Goal: Task Accomplishment & Management: Manage account settings

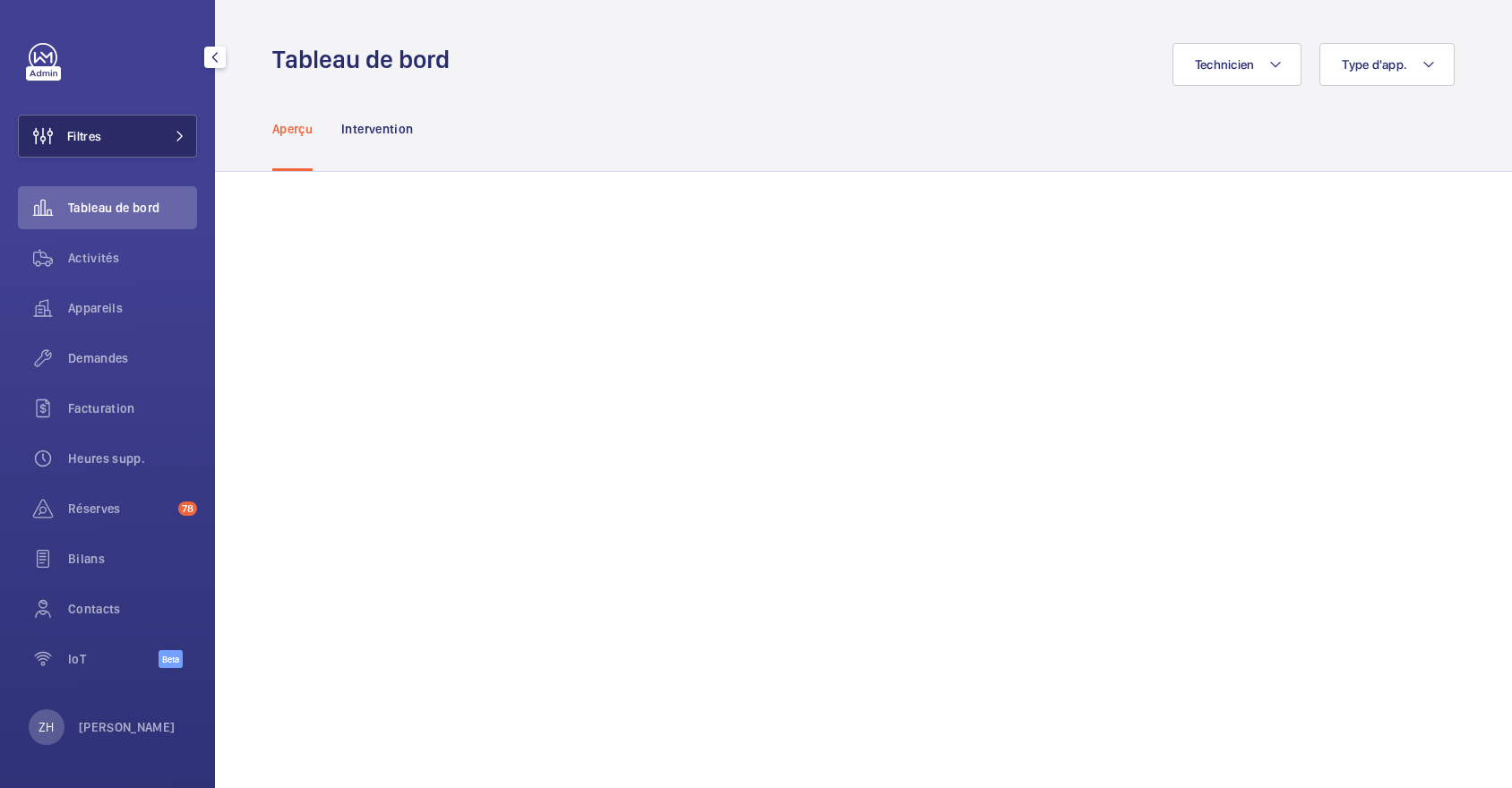
click at [128, 149] on button "Filtres" at bounding box center [107, 136] width 179 height 43
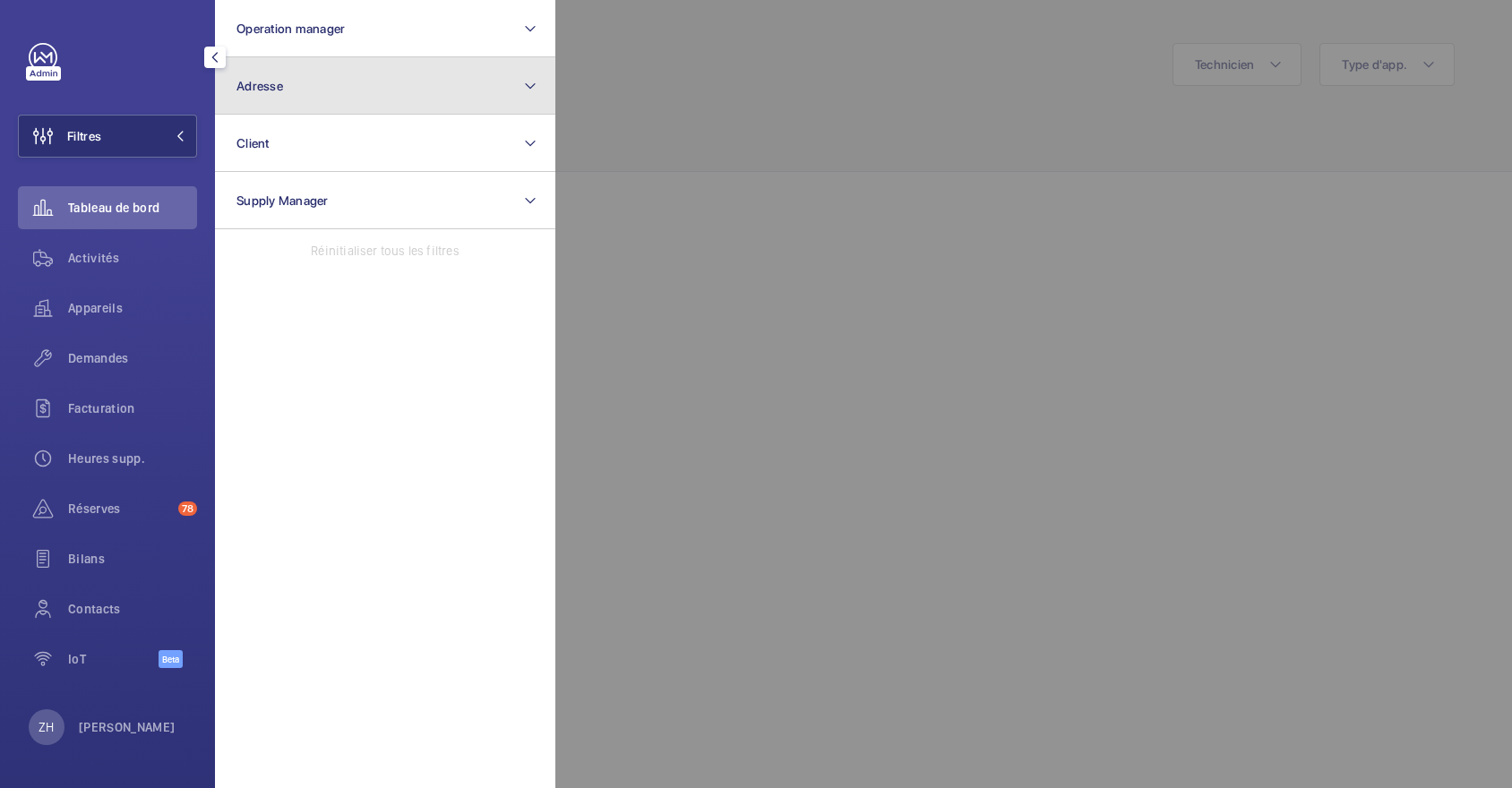
click at [365, 90] on button "Adresse" at bounding box center [385, 86] width 340 height 57
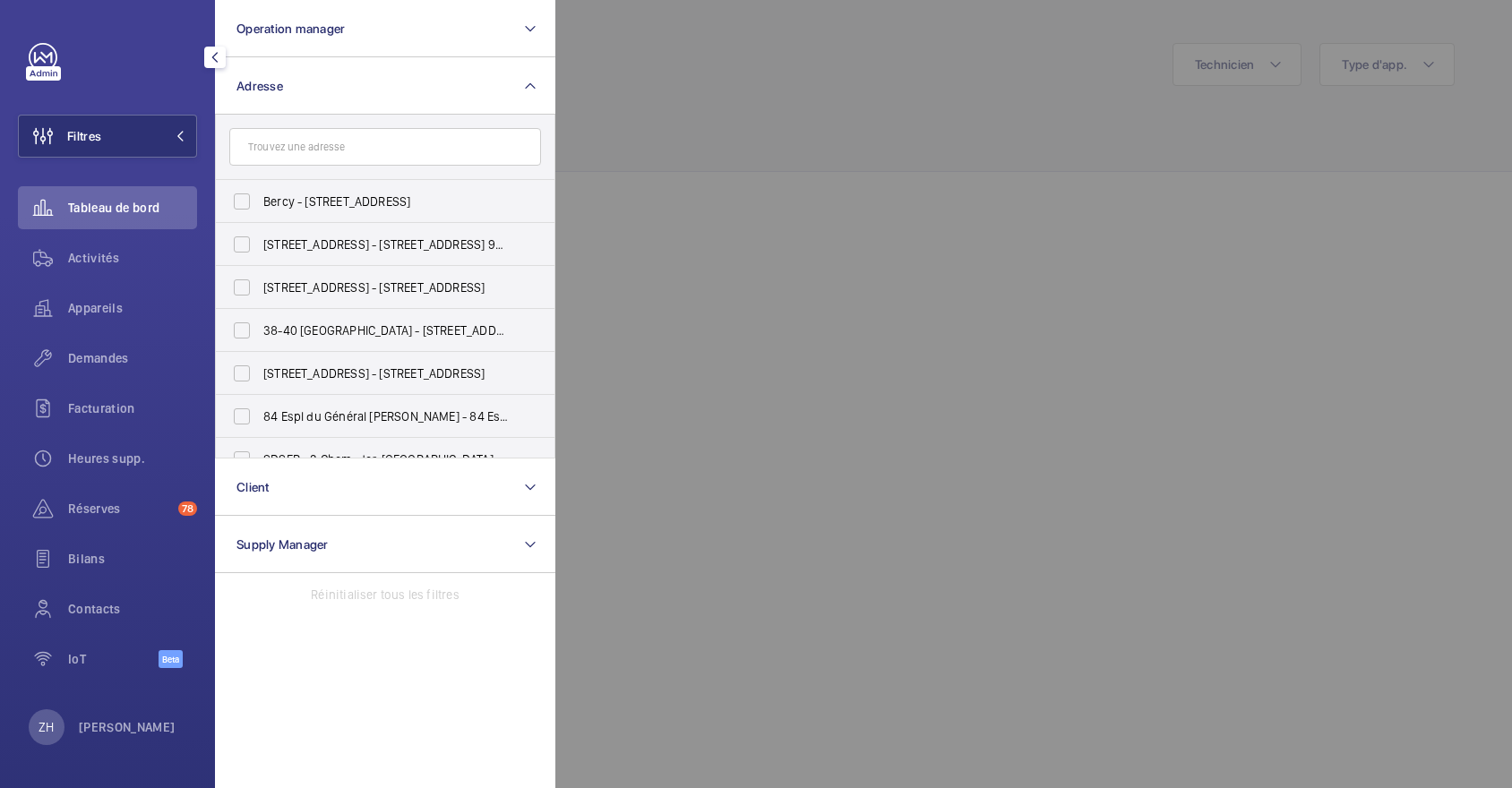
click at [347, 147] on input "text" at bounding box center [385, 146] width 312 height 37
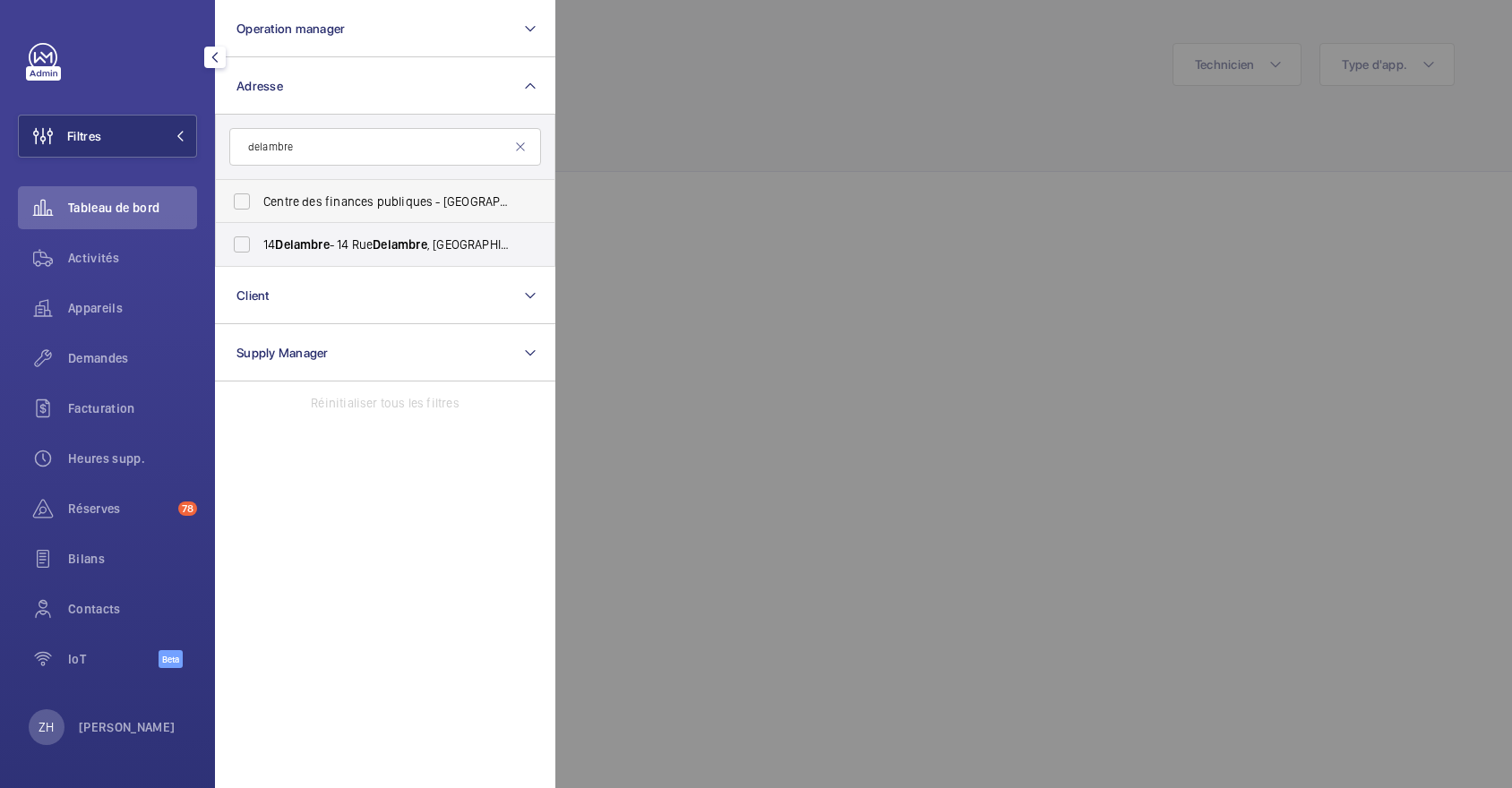
type input "delambre"
click at [247, 193] on label "Centre des finances publiques - [GEOGRAPHIC_DATA] - [STREET_ADDRESS]" at bounding box center [372, 201] width 312 height 43
click at [247, 193] on input "Centre des finances publiques - [GEOGRAPHIC_DATA] - [STREET_ADDRESS]" at bounding box center [241, 201] width 35 height 35
checkbox input "true"
click at [88, 301] on span "Appareils" at bounding box center [132, 308] width 129 height 18
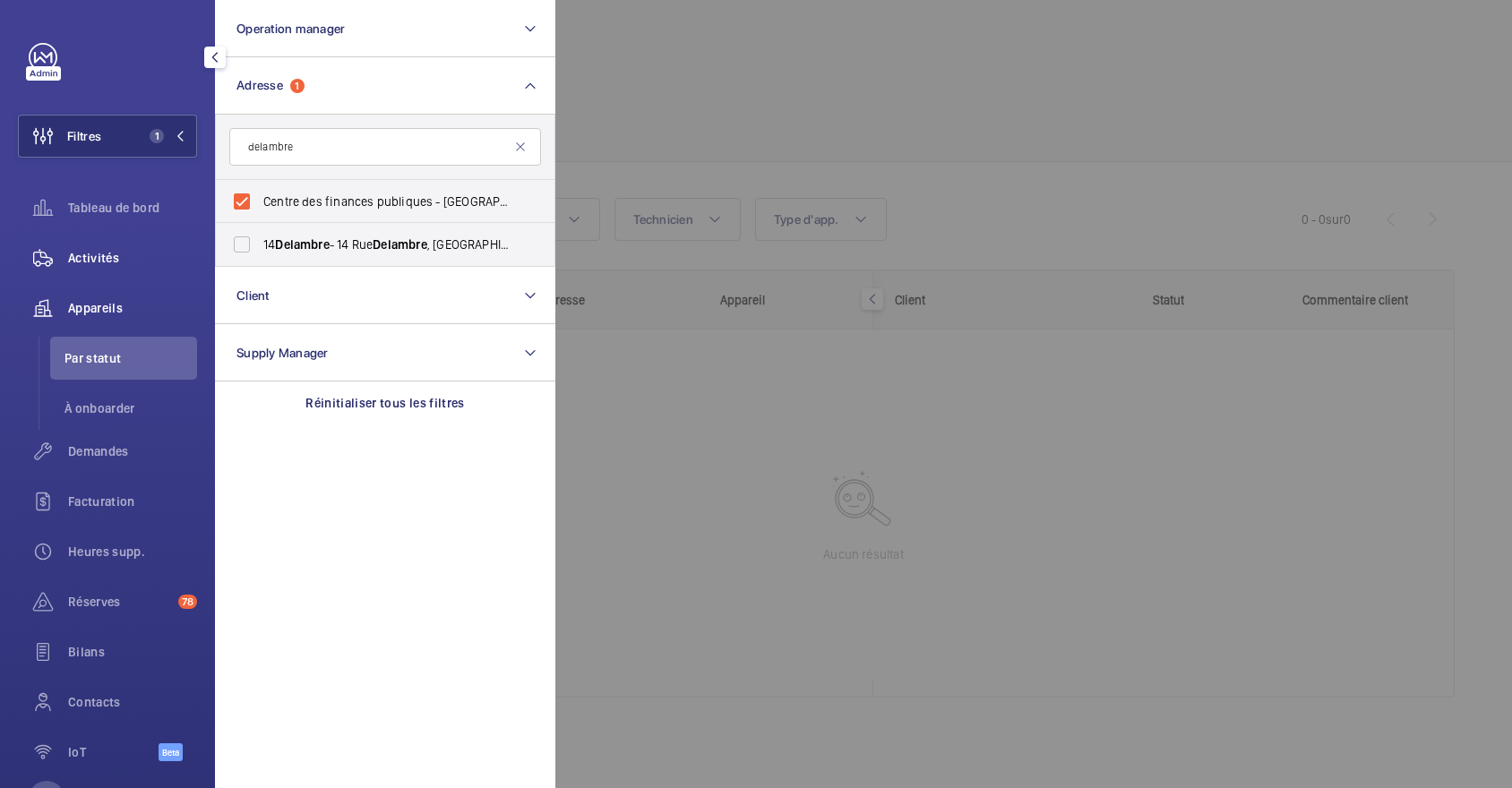
click at [105, 262] on span "Activités" at bounding box center [132, 257] width 129 height 18
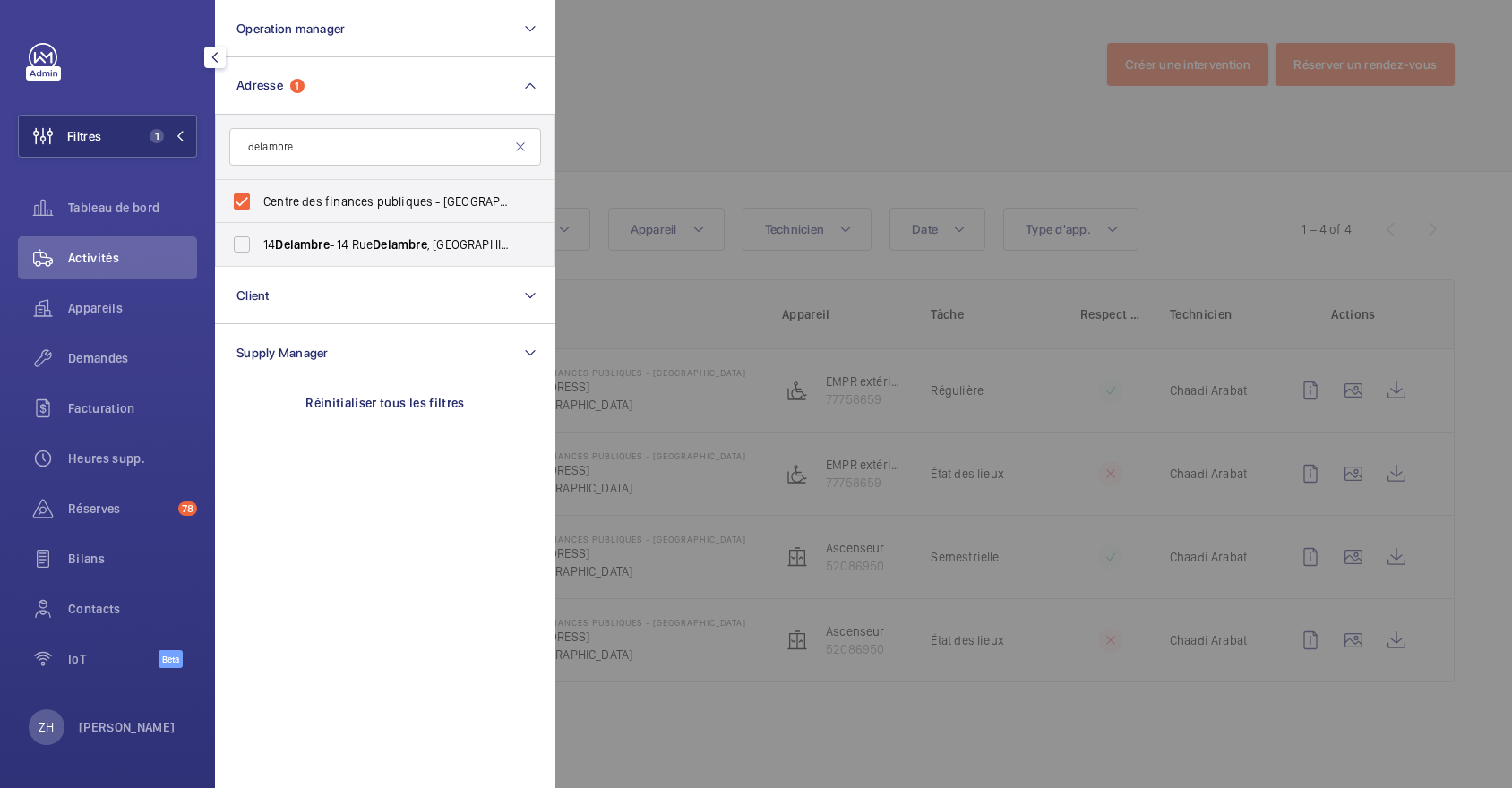
click at [945, 119] on div at bounding box center [1311, 394] width 1512 height 788
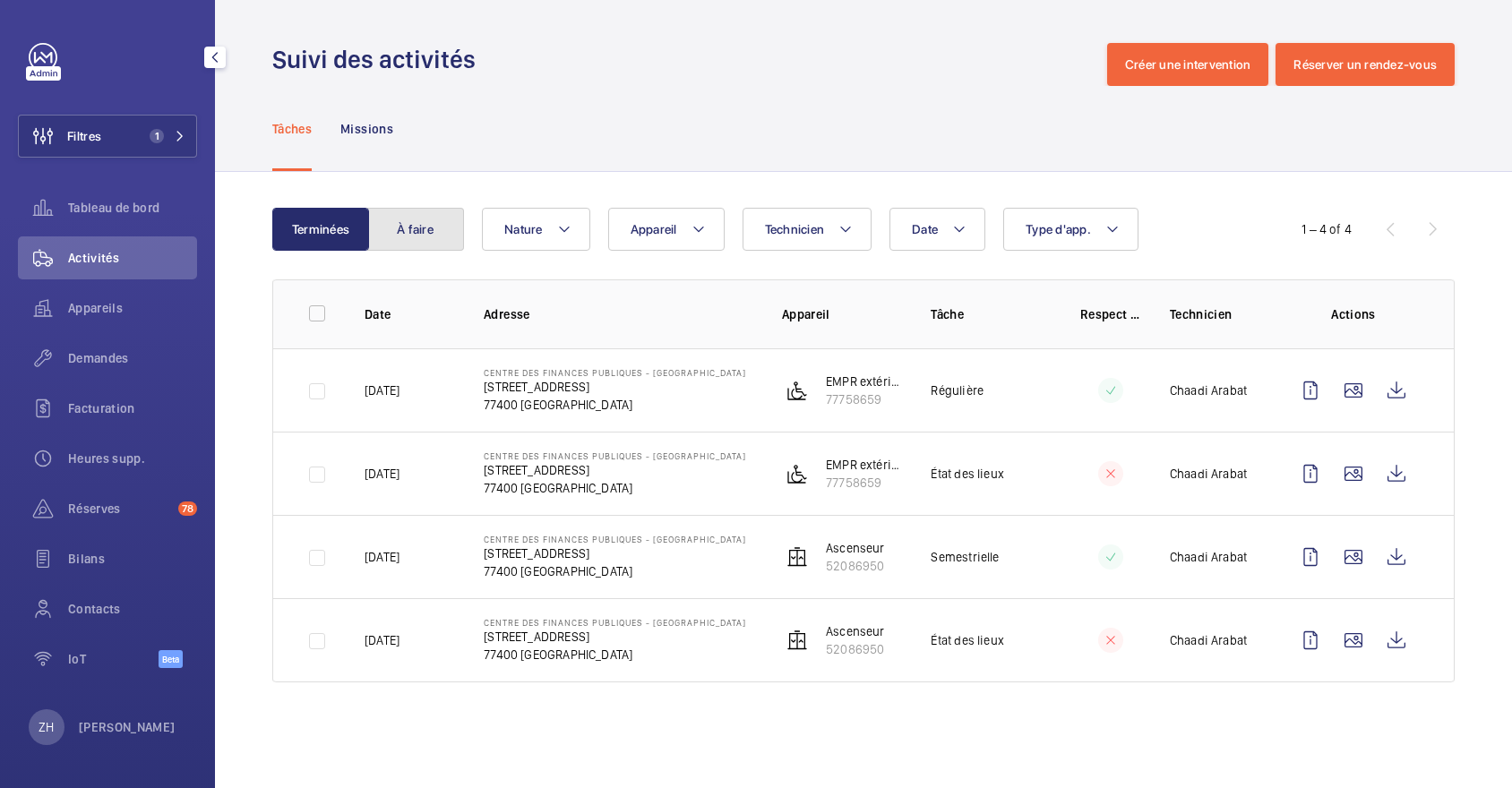
click at [396, 224] on button "À faire" at bounding box center [415, 229] width 97 height 43
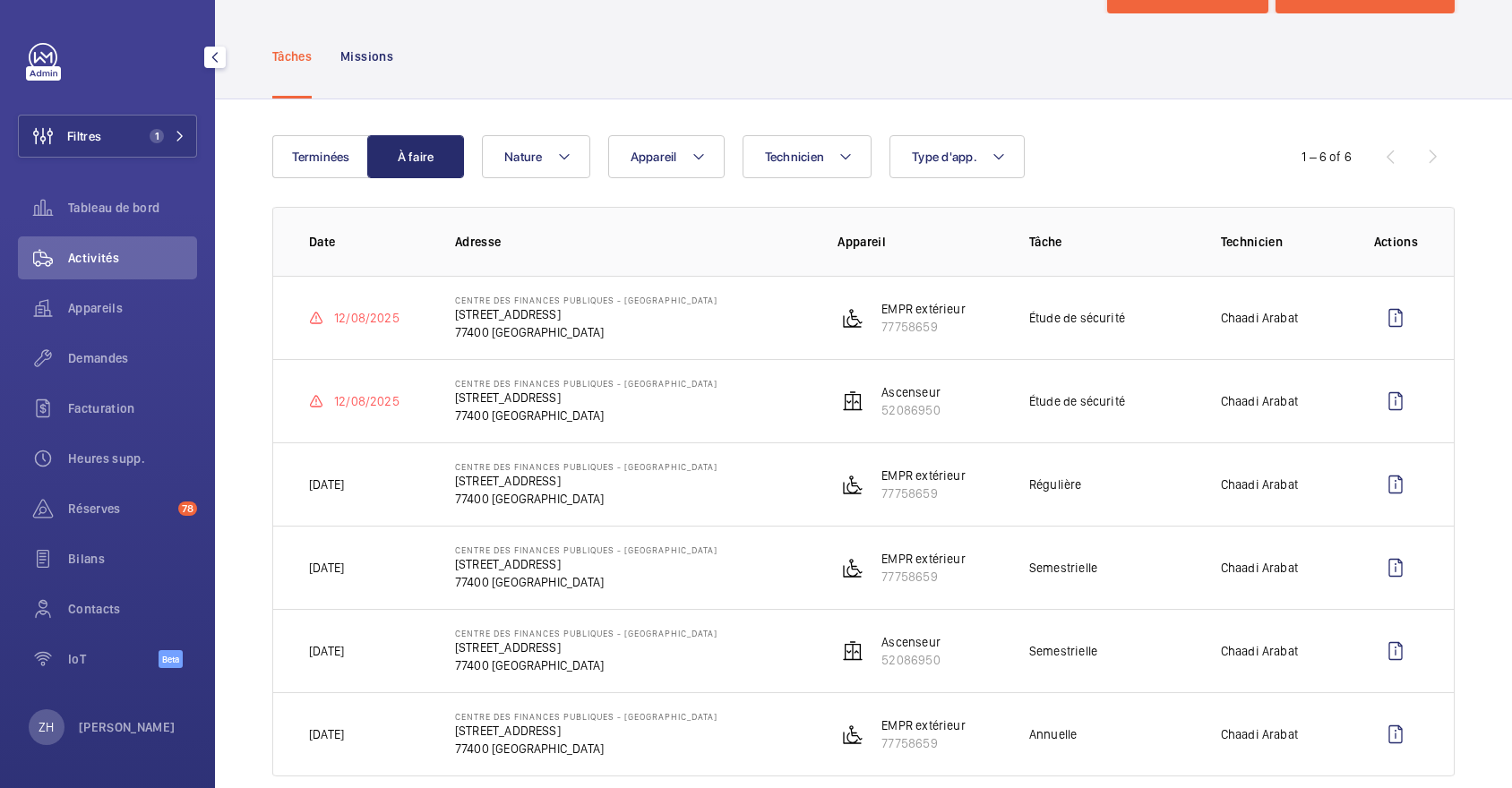
scroll to position [106, 0]
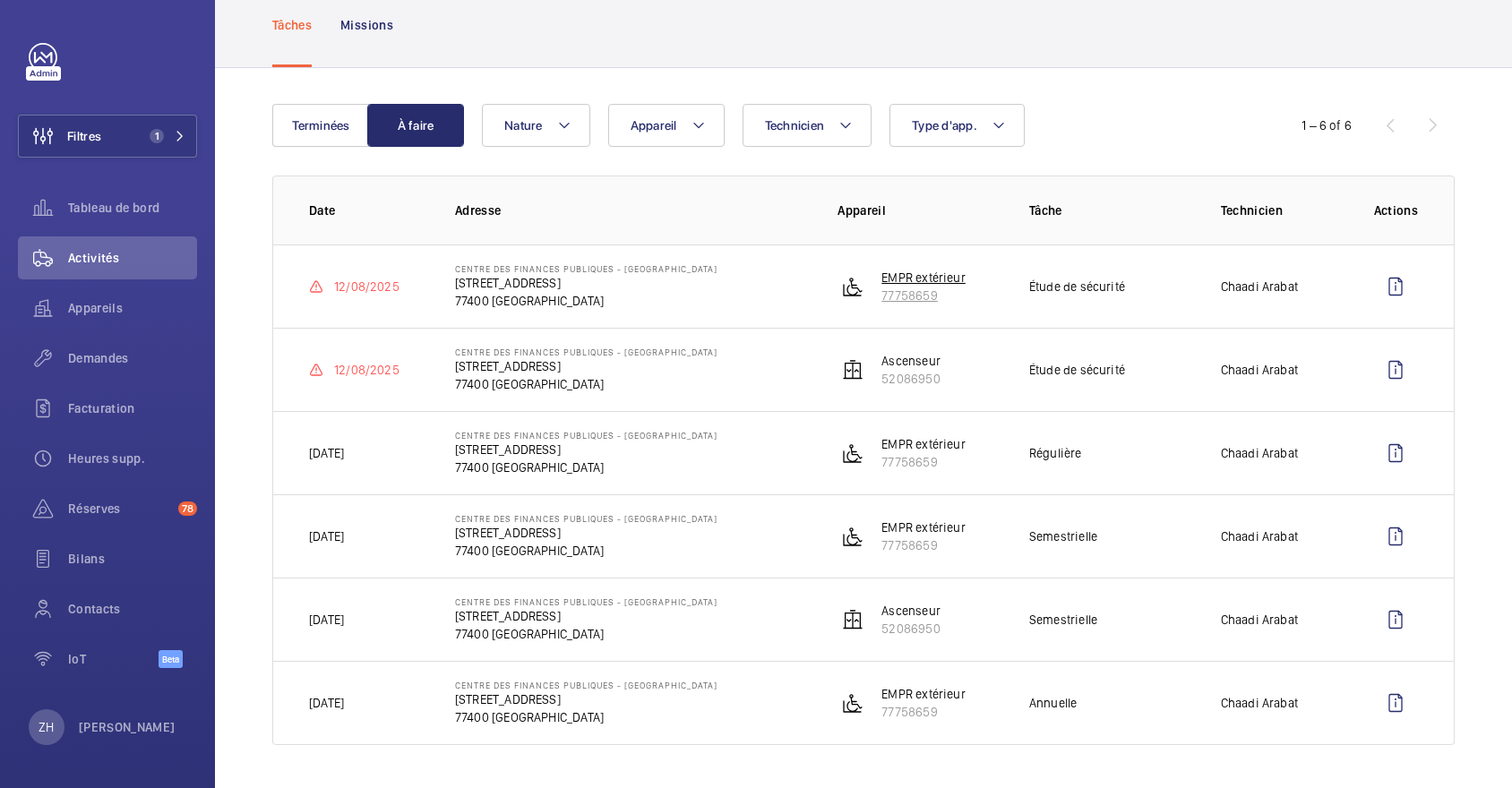
click at [916, 278] on p "EMPR extérieur" at bounding box center [924, 277] width 84 height 18
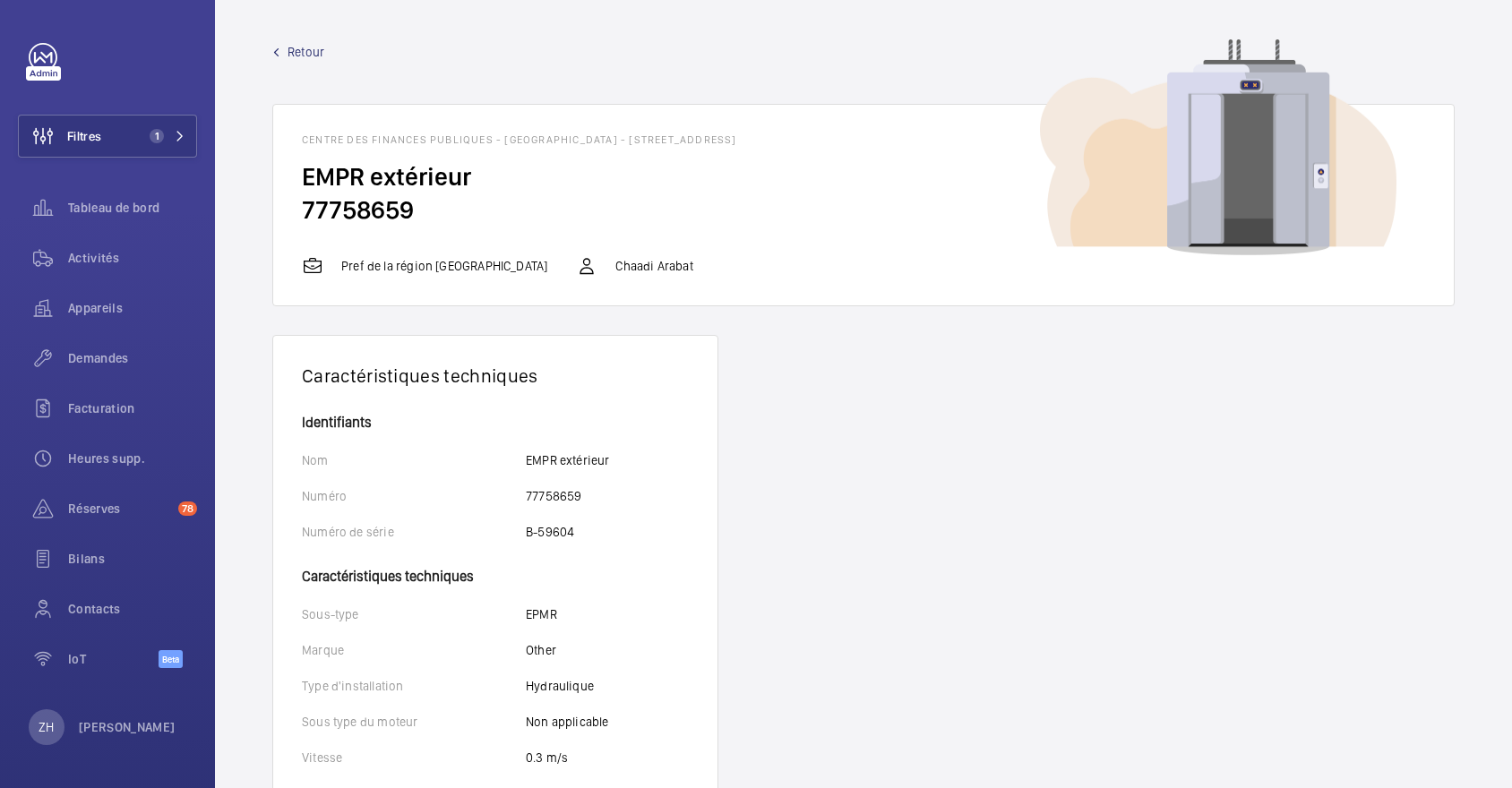
click at [311, 45] on span "Retour" at bounding box center [306, 52] width 36 height 18
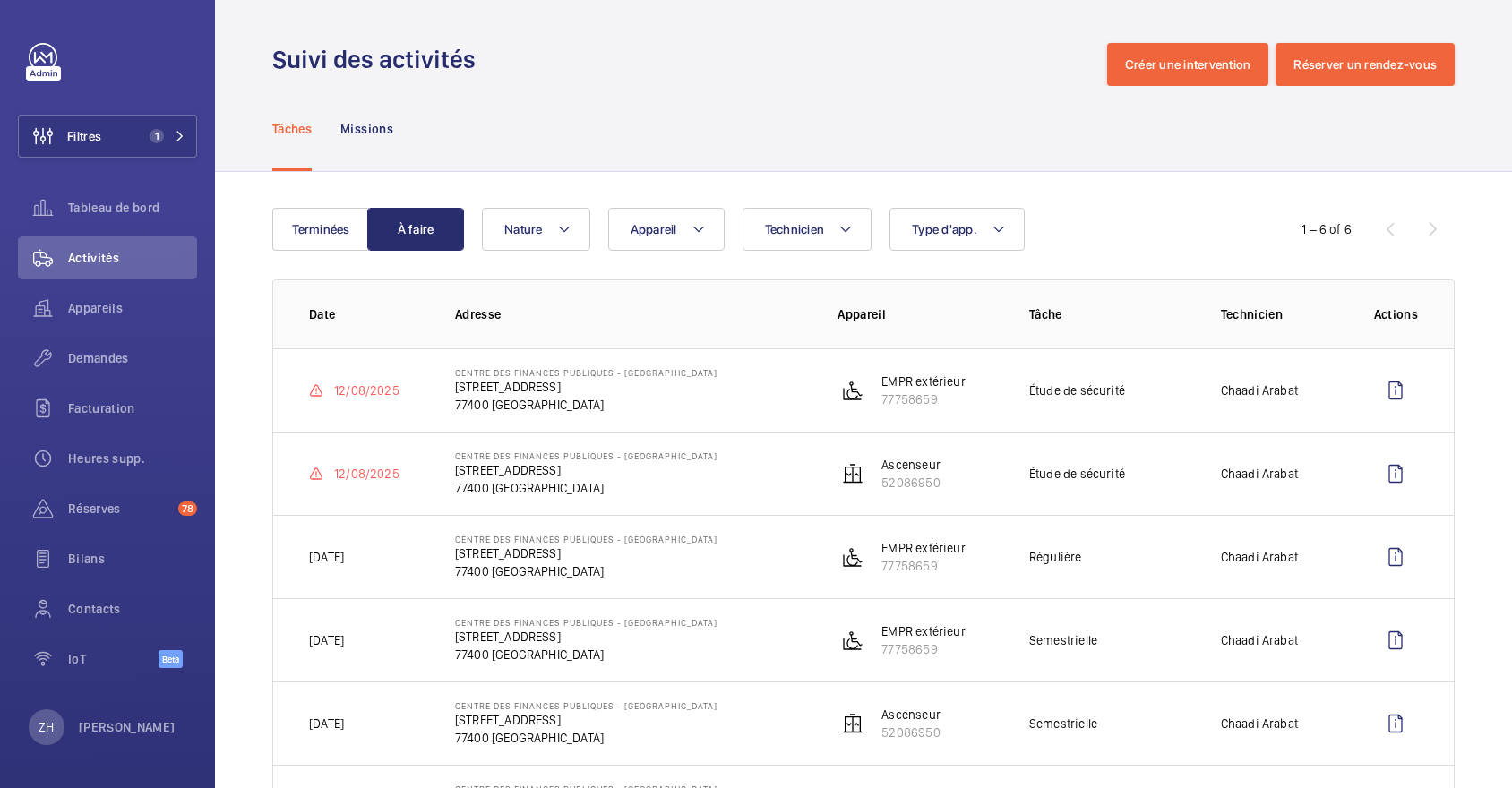
scroll to position [106, 0]
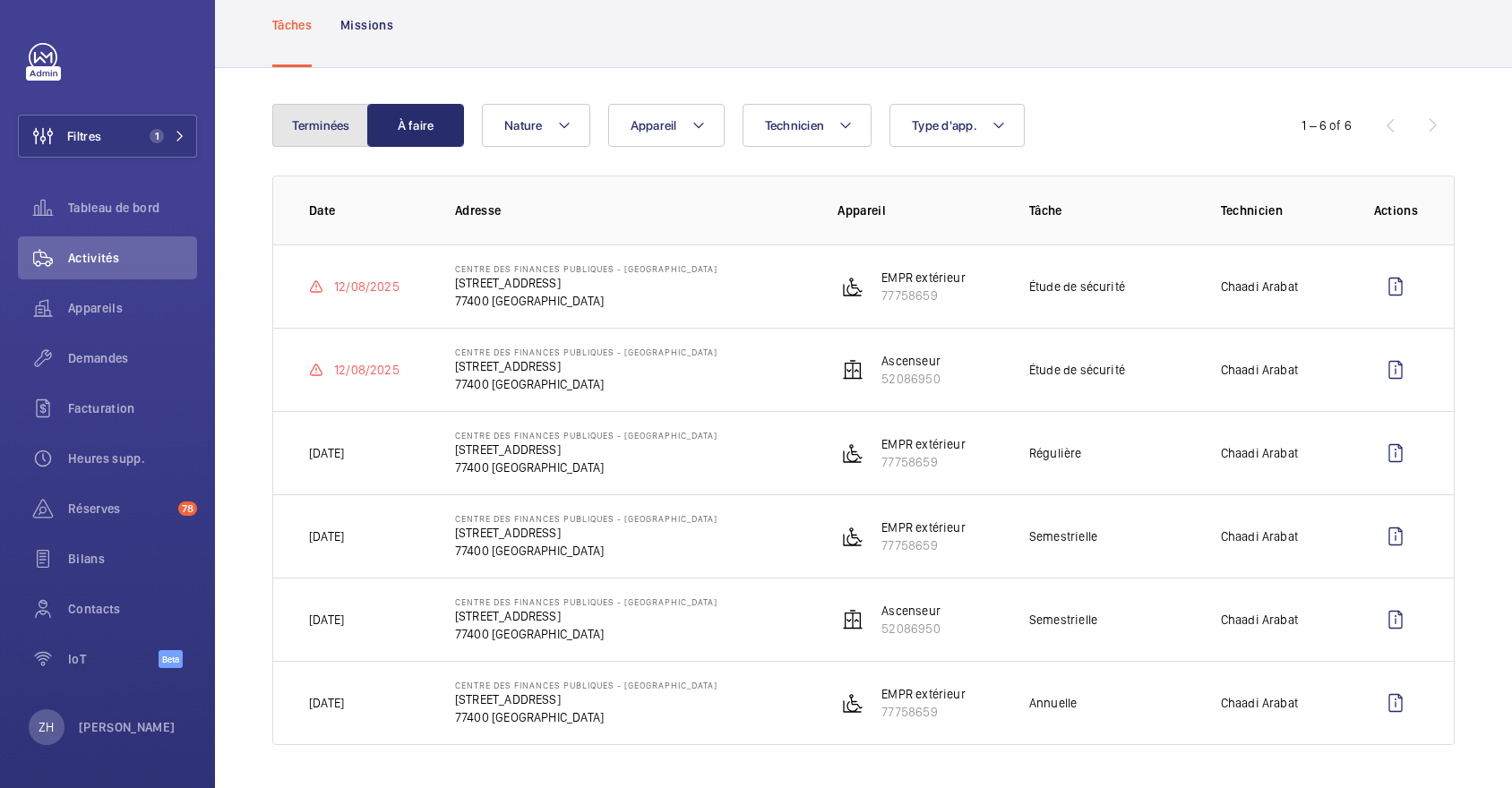
click at [331, 133] on button "Terminées" at bounding box center [320, 125] width 97 height 43
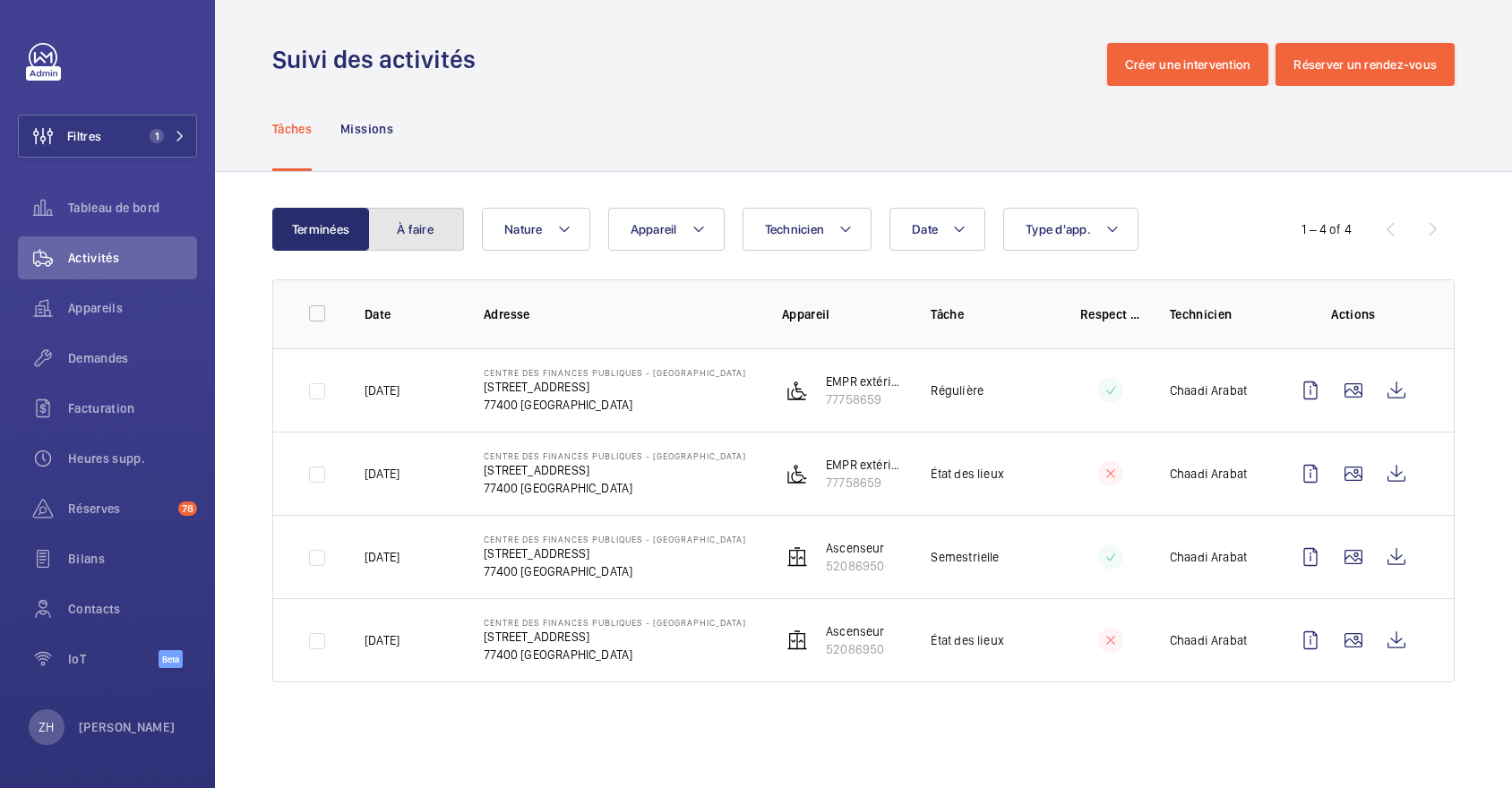
click at [423, 234] on button "À faire" at bounding box center [415, 229] width 97 height 43
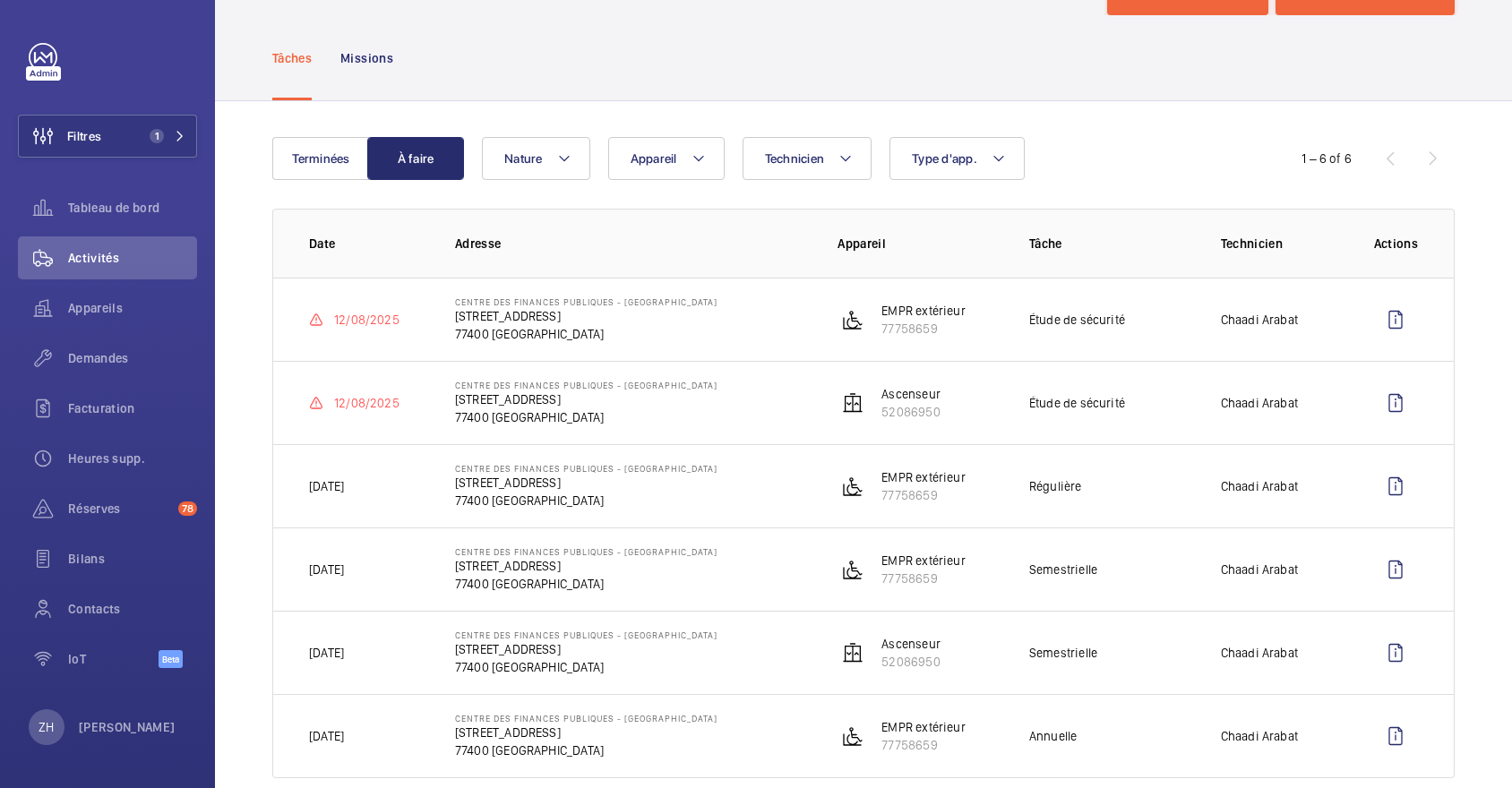
scroll to position [106, 0]
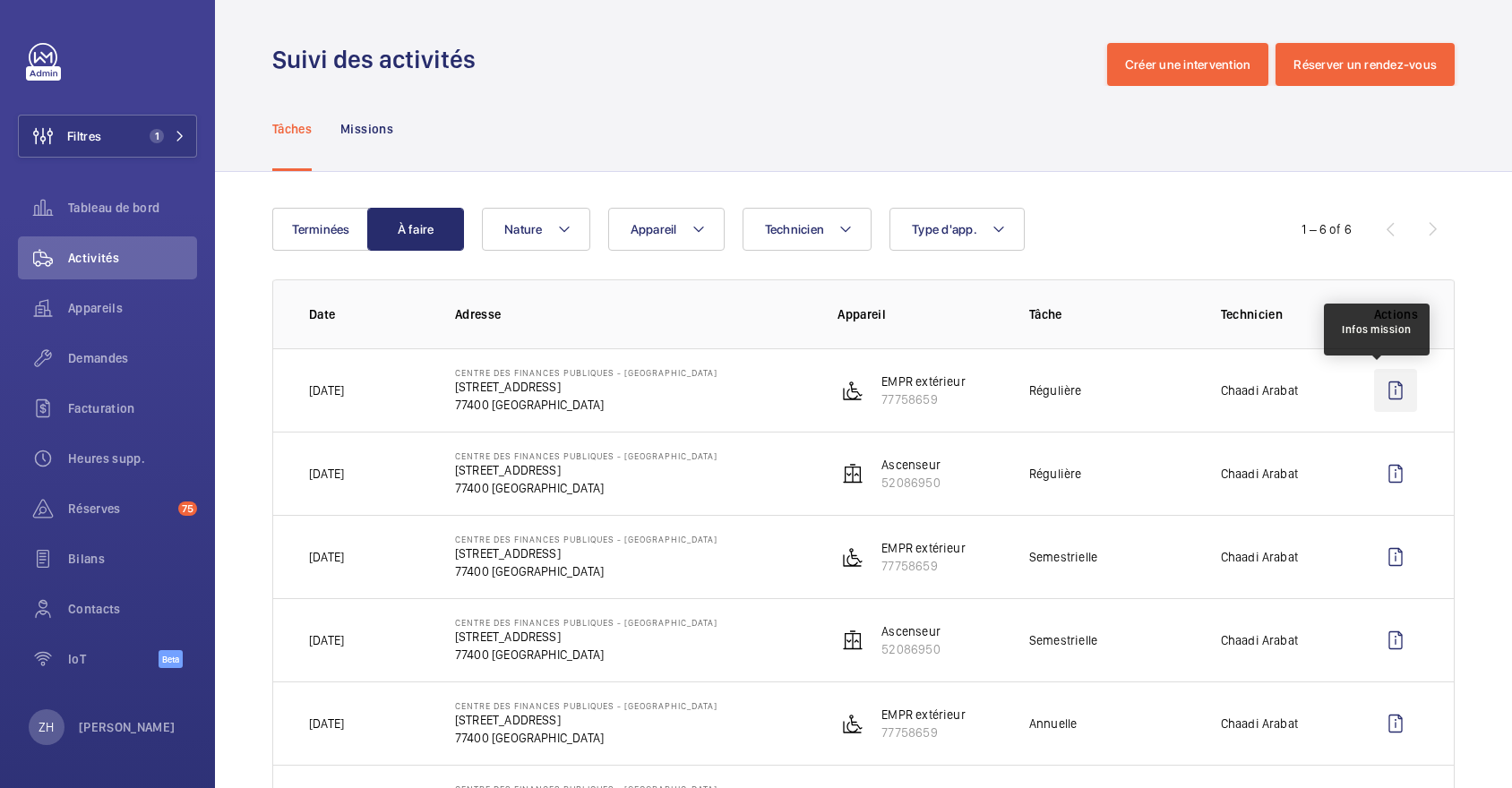
click at [1374, 385] on wm-front-icon-button at bounding box center [1395, 390] width 43 height 43
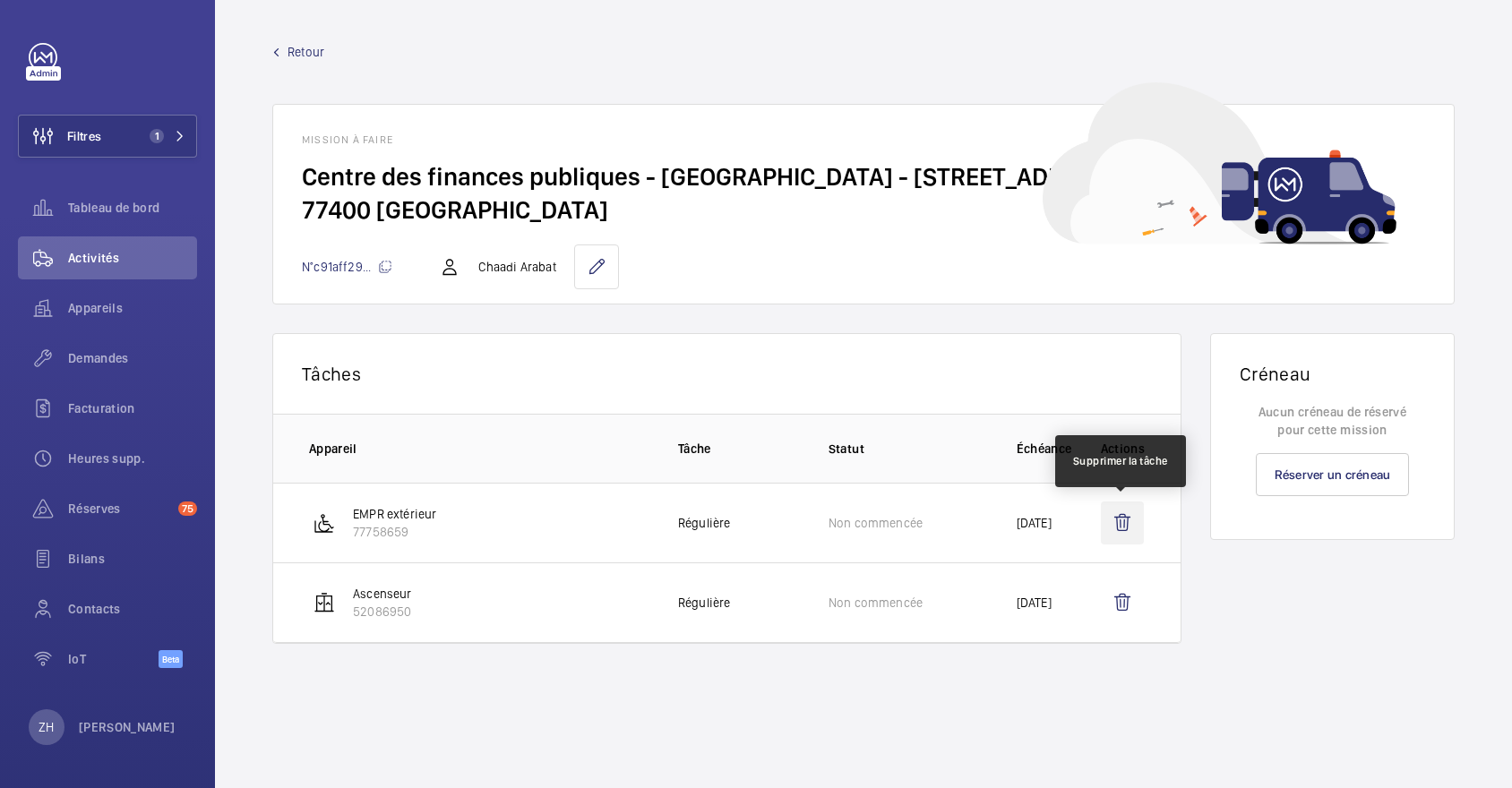
click at [1130, 521] on wm-front-icon-button at bounding box center [1122, 523] width 43 height 43
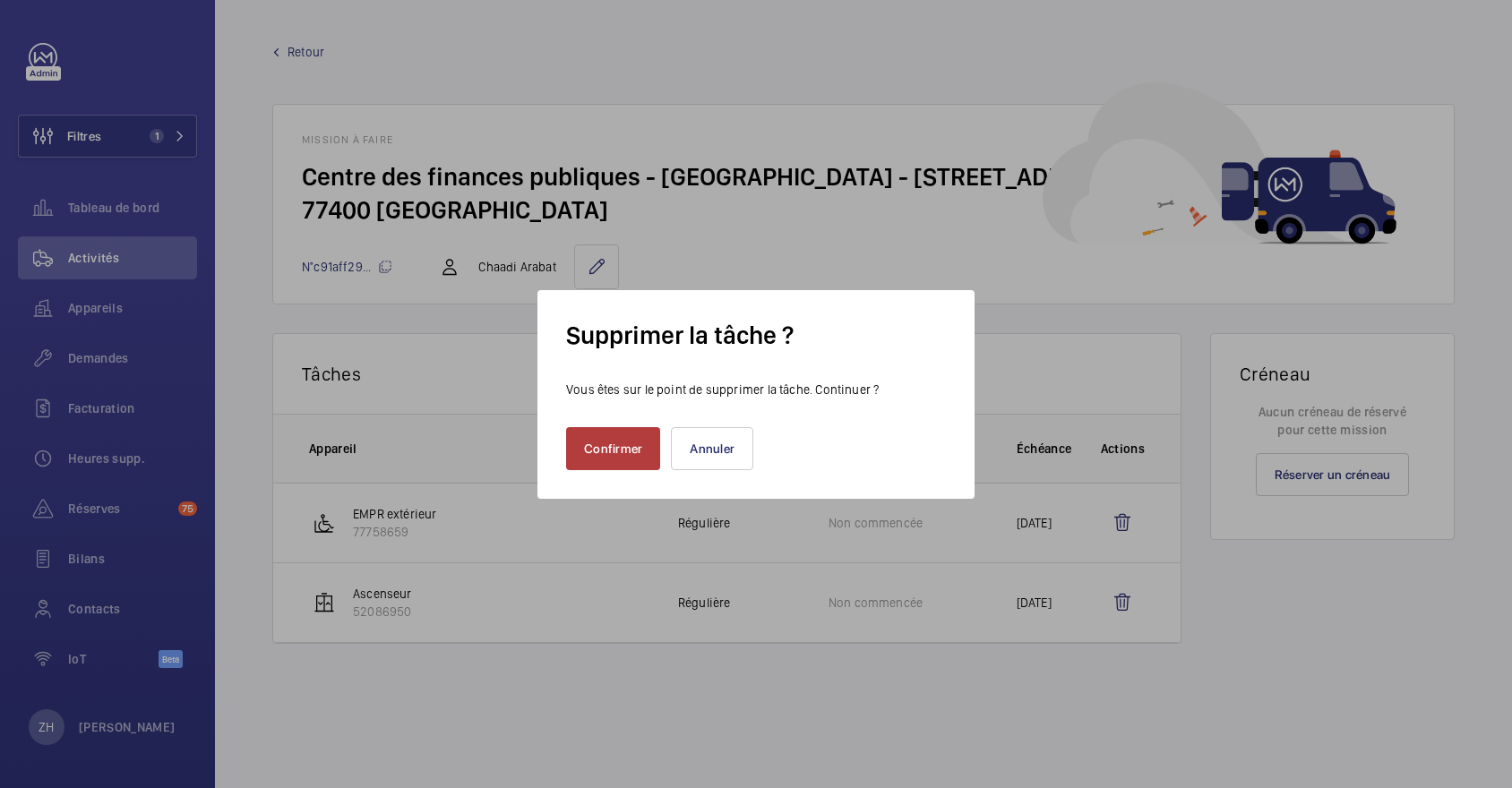
click at [615, 444] on button "Confirmer" at bounding box center [613, 449] width 94 height 43
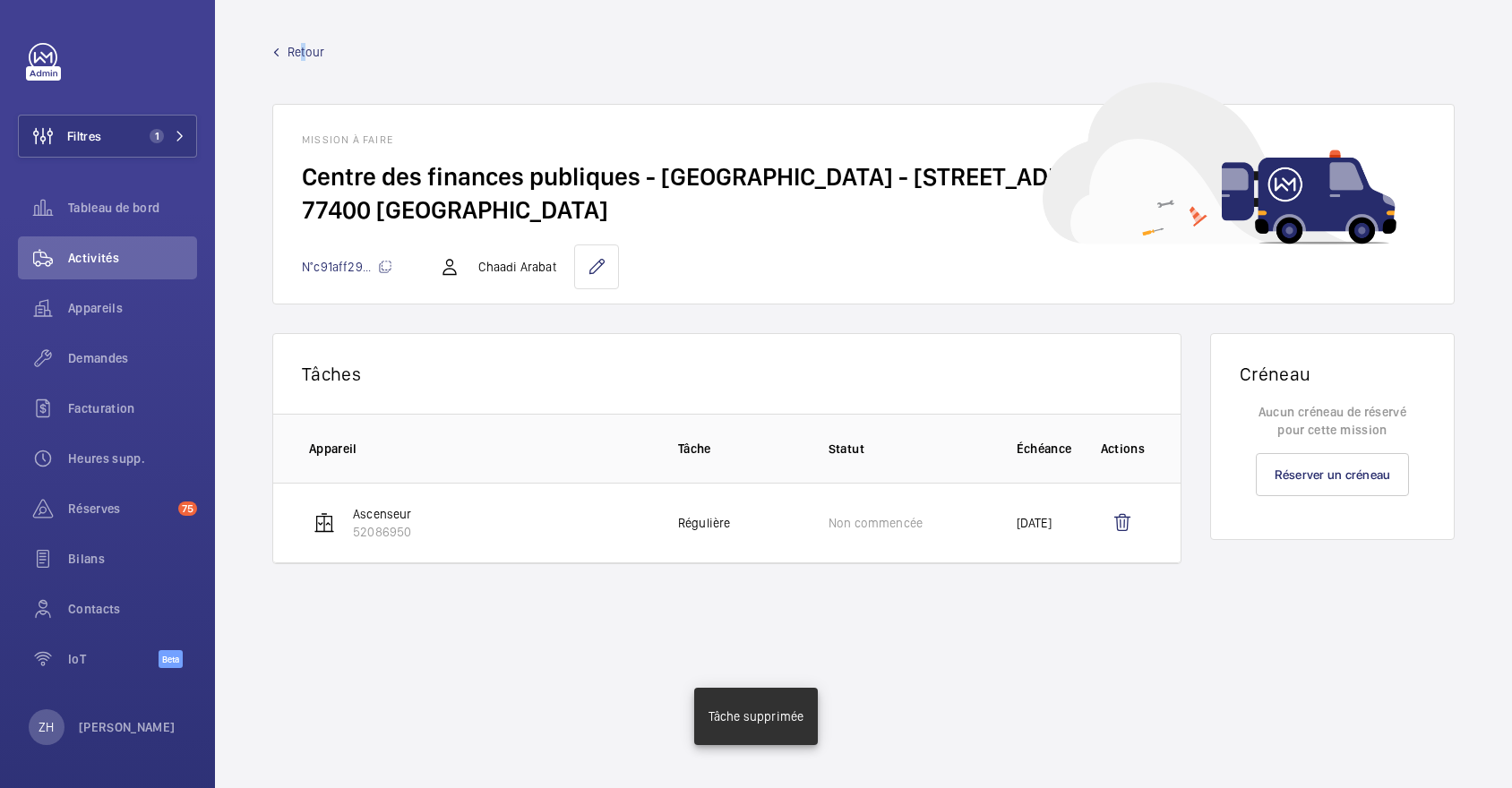
click at [298, 54] on span "Retour" at bounding box center [306, 52] width 36 height 18
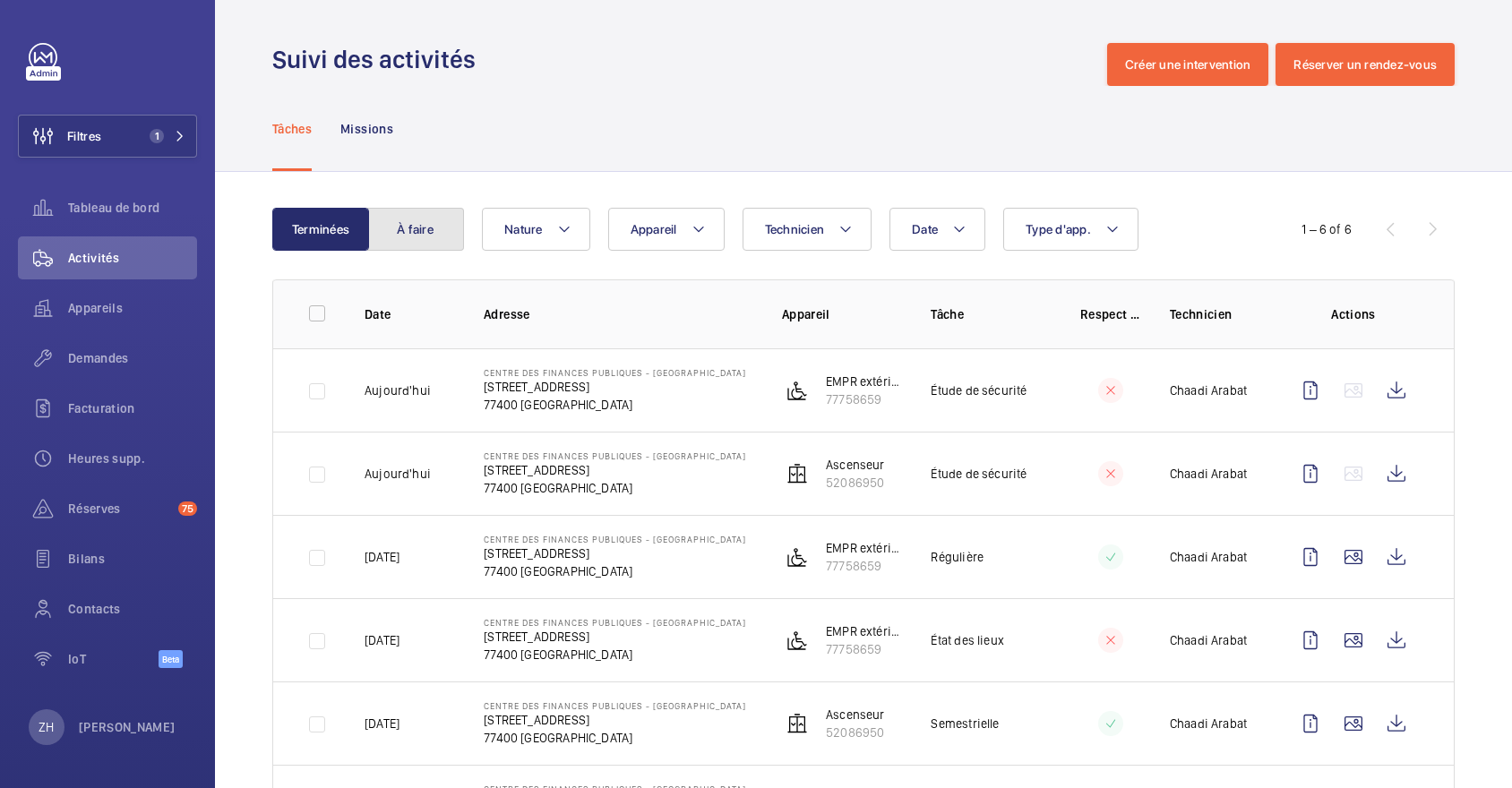
click at [421, 239] on button "À faire" at bounding box center [415, 229] width 97 height 43
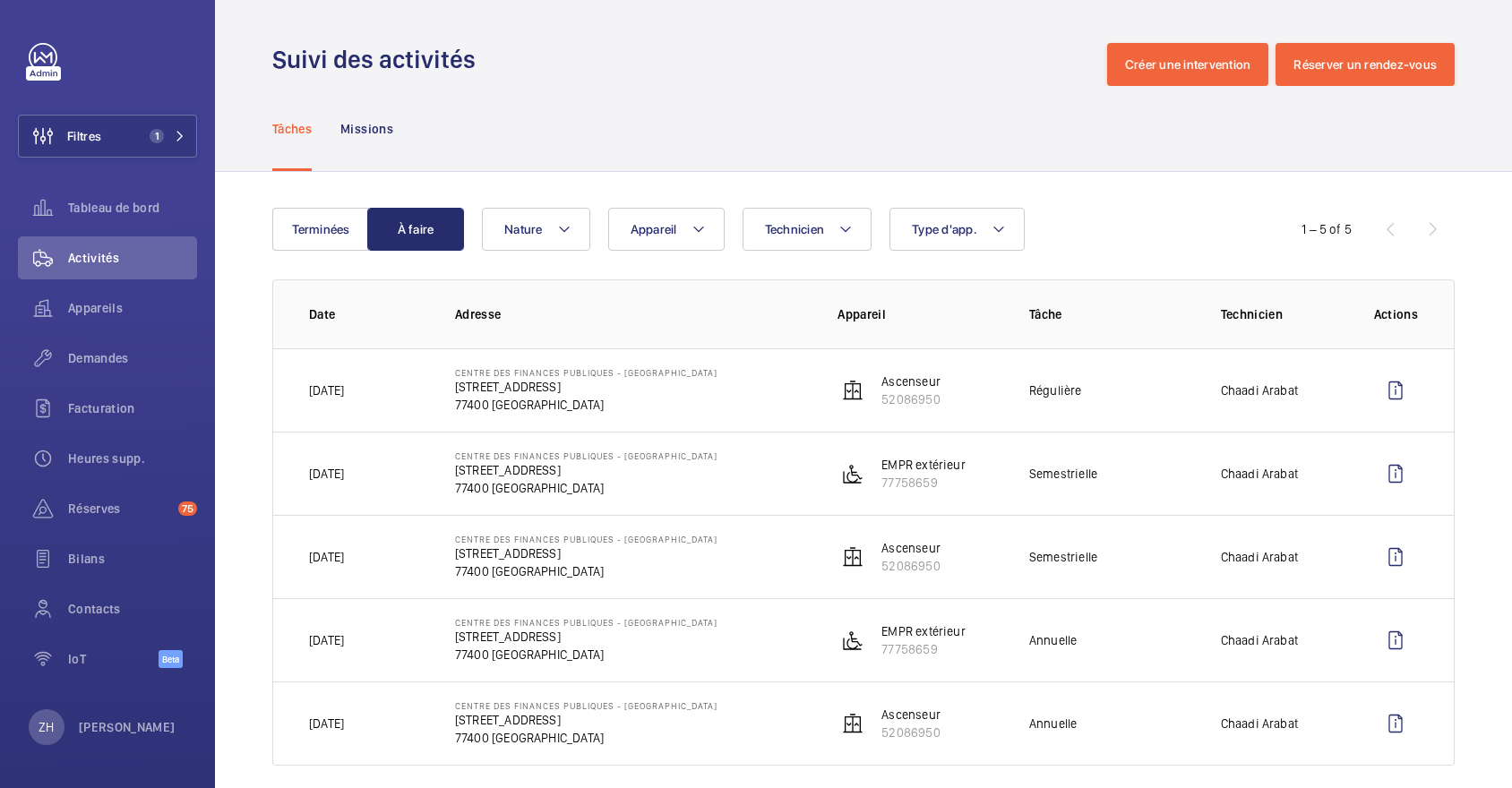
scroll to position [21, 0]
